Goal: Go to known website: Access a specific website the user already knows

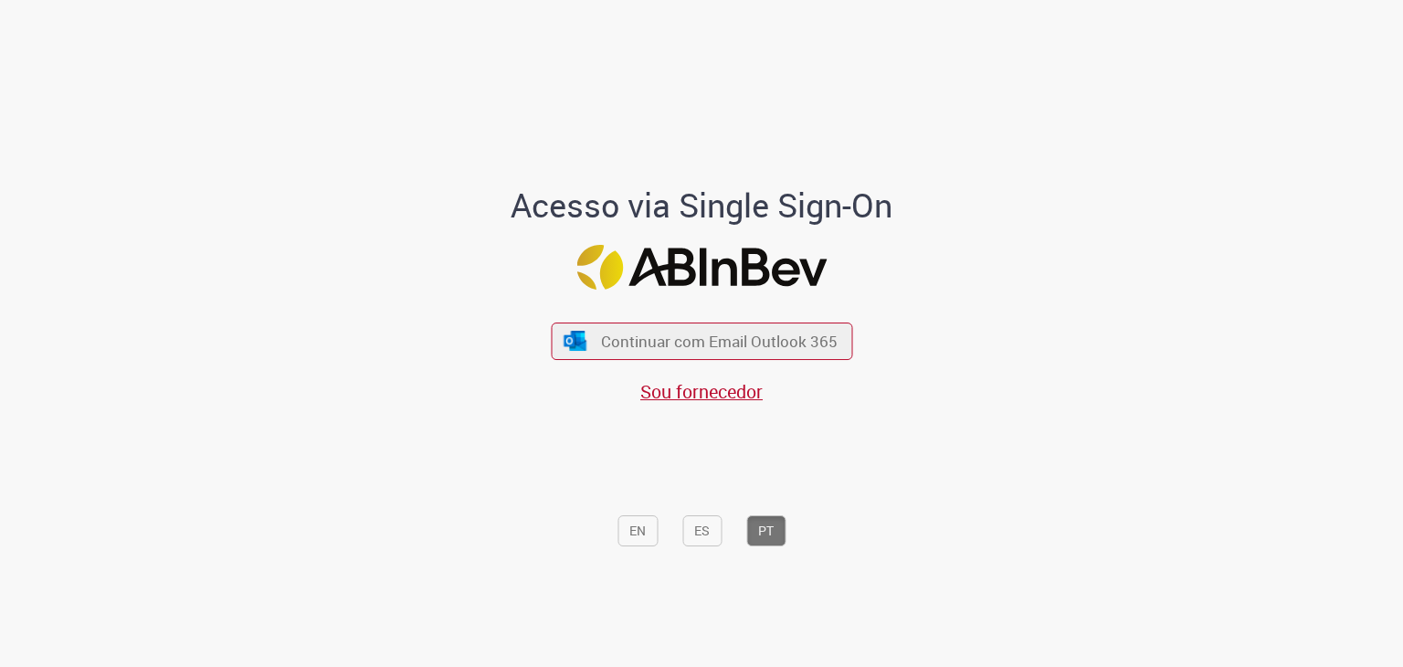
click at [584, 319] on div "Continuar com Email Outlook 365 Sou fornecedor" at bounding box center [701, 353] width 301 height 101
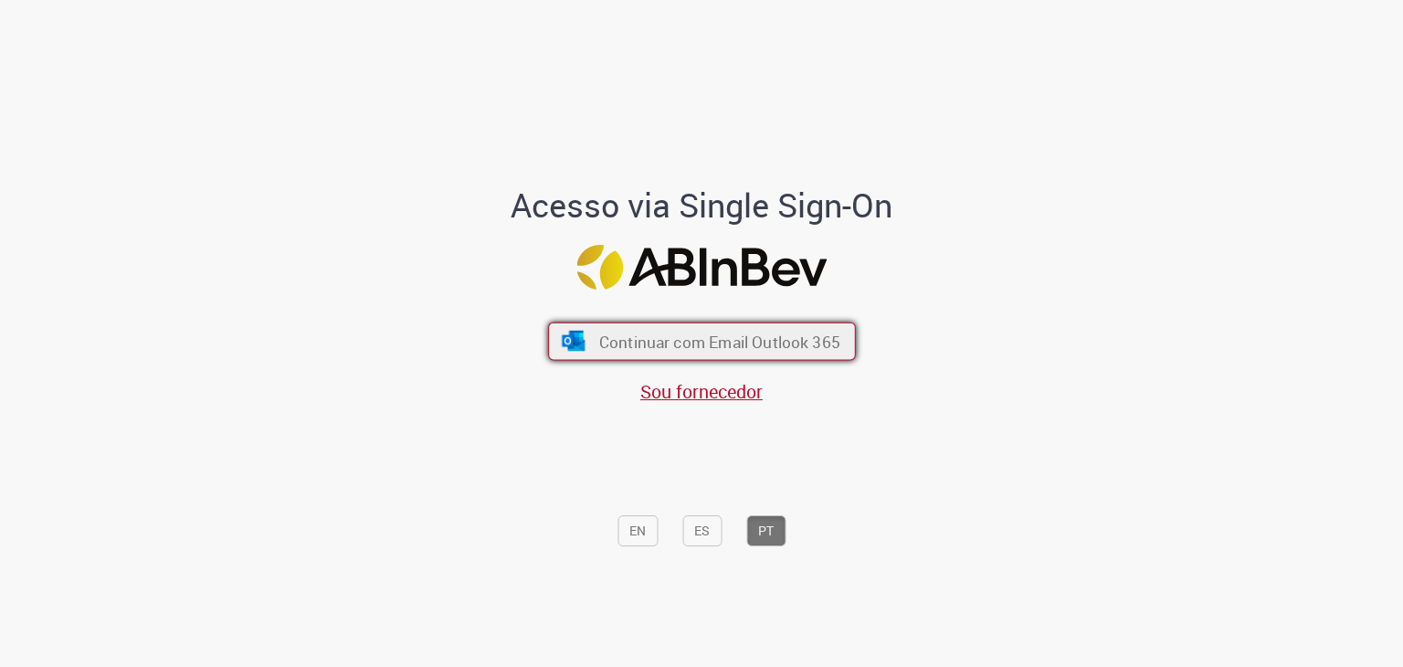
click at [588, 334] on button "Continuar com Email Outlook 365" at bounding box center [702, 341] width 308 height 38
